Goal: Task Accomplishment & Management: Complete application form

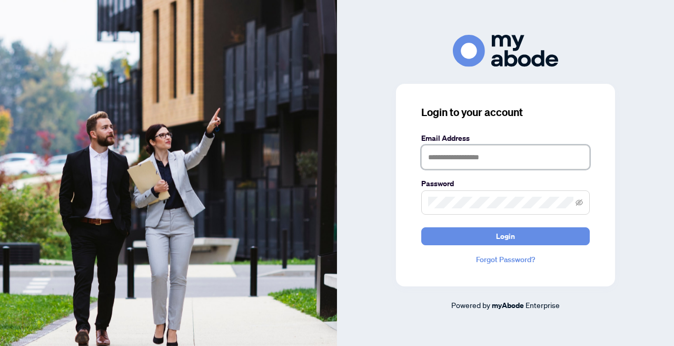
type input "**********"
click at [506, 235] on button "Login" at bounding box center [505, 236] width 169 height 18
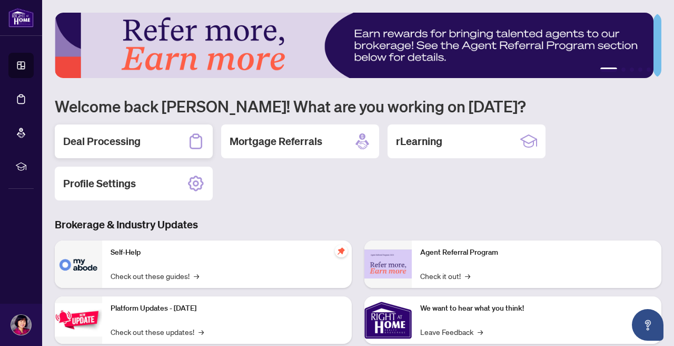
click at [136, 140] on h2 "Deal Processing" at bounding box center [101, 141] width 77 height 15
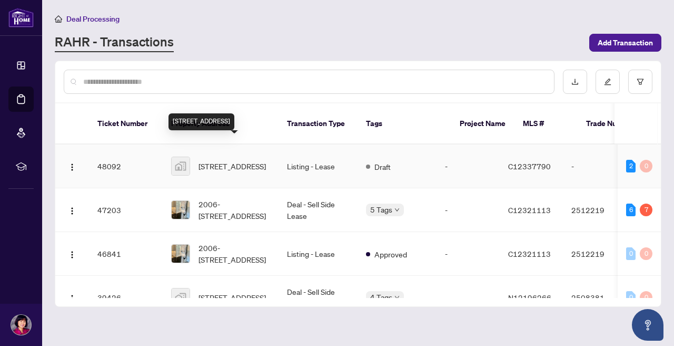
click at [213, 160] on span "[STREET_ADDRESS]" at bounding box center [232, 166] width 67 height 12
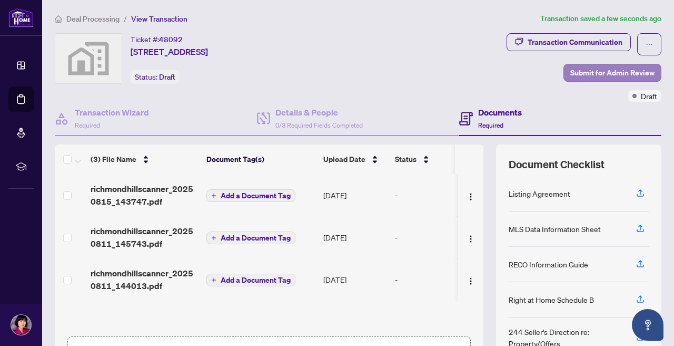
click at [577, 72] on span "Submit for Admin Review" at bounding box center [613, 72] width 84 height 17
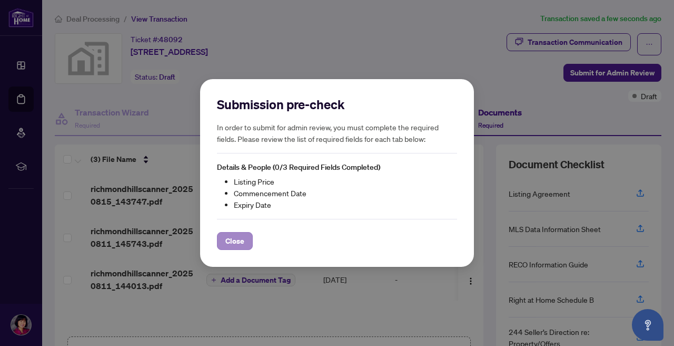
click at [241, 239] on span "Close" at bounding box center [234, 240] width 19 height 17
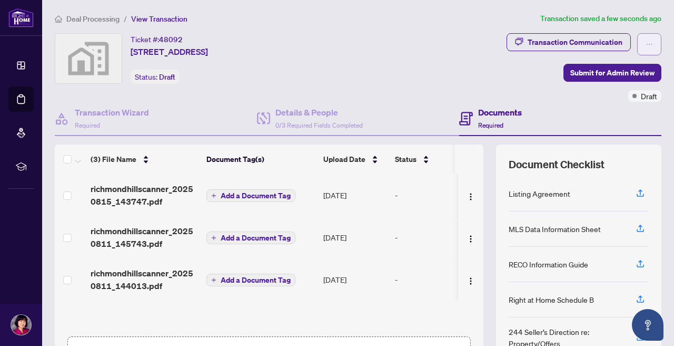
click at [646, 45] on icon "ellipsis" at bounding box center [649, 44] width 7 height 7
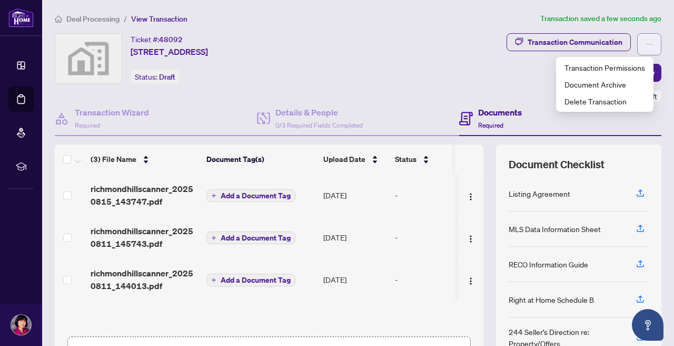
click at [646, 45] on icon "ellipsis" at bounding box center [649, 44] width 7 height 7
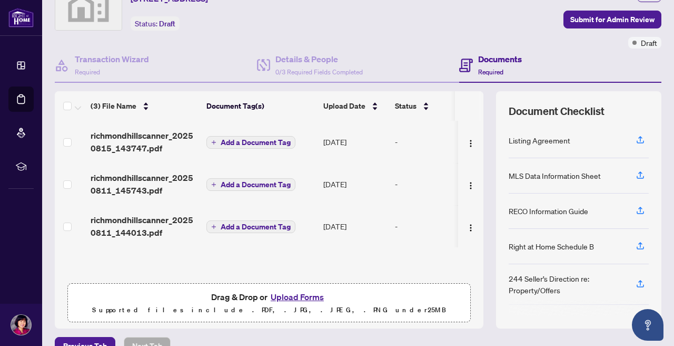
scroll to position [45, 0]
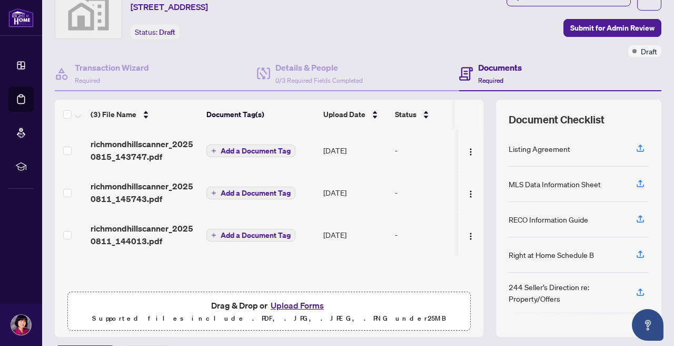
click at [300, 307] on button "Upload Forms" at bounding box center [298, 305] width 60 height 14
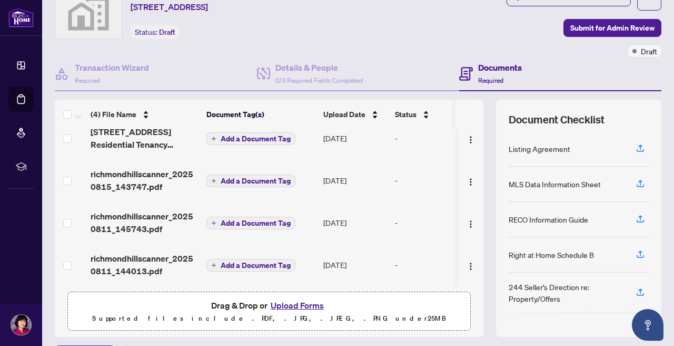
scroll to position [15, 0]
